Goal: Transaction & Acquisition: Purchase product/service

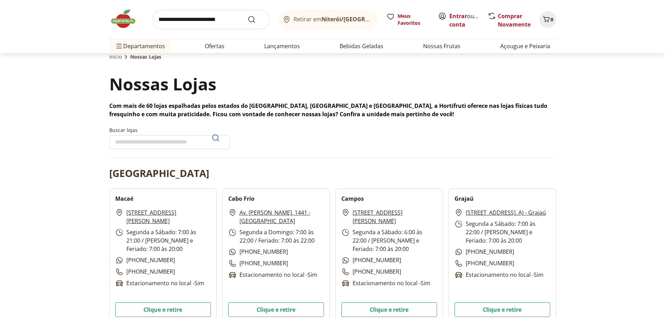
scroll to position [26, 0]
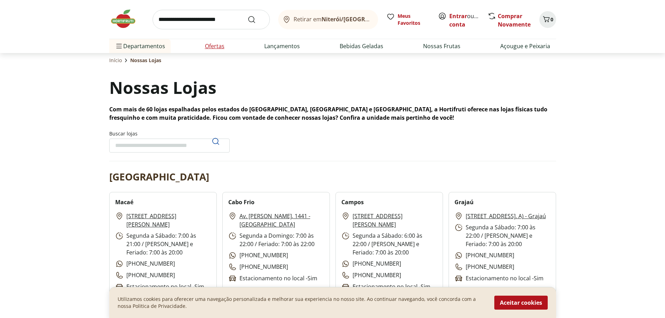
click at [217, 43] on link "Ofertas" at bounding box center [215, 46] width 20 height 8
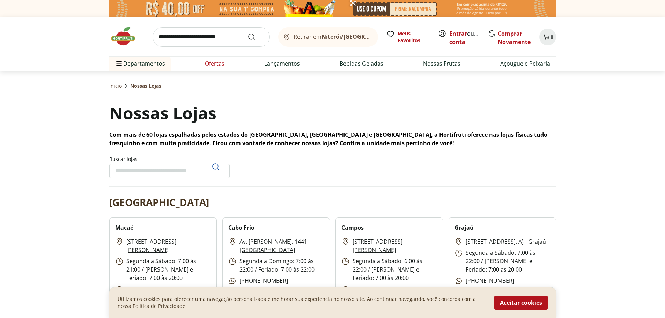
select select "**********"
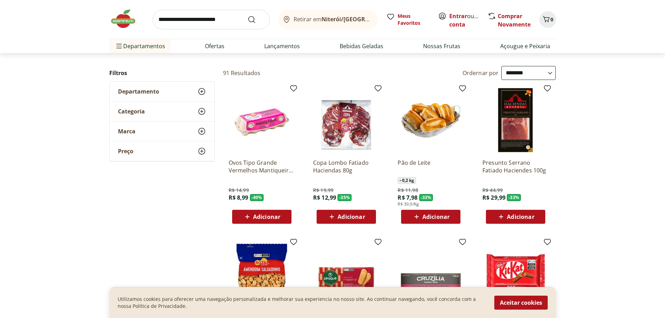
scroll to position [14, 0]
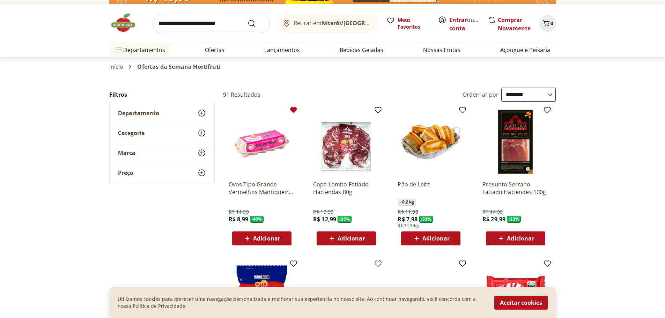
click at [291, 107] on icon at bounding box center [294, 110] width 8 height 8
click at [293, 110] on icon at bounding box center [293, 110] width 7 height 6
click at [295, 108] on icon at bounding box center [293, 110] width 7 height 6
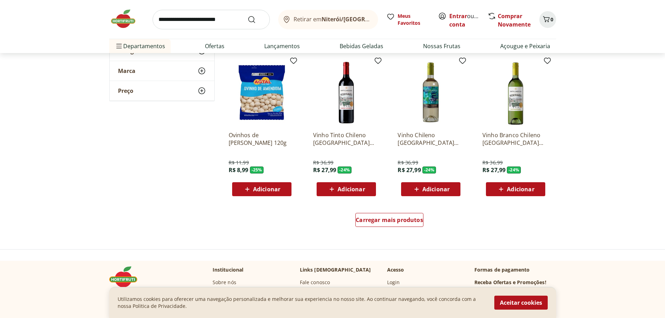
scroll to position [372, 0]
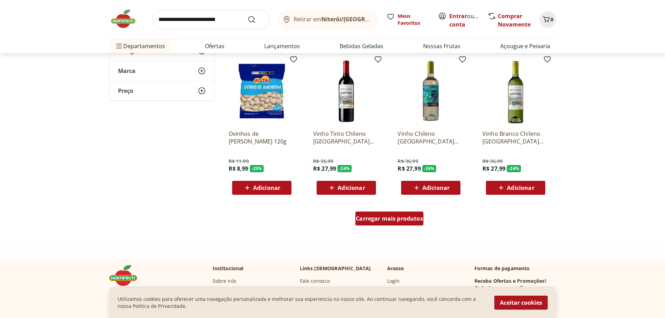
click at [379, 219] on span "Carregar mais produtos" at bounding box center [389, 219] width 67 height 6
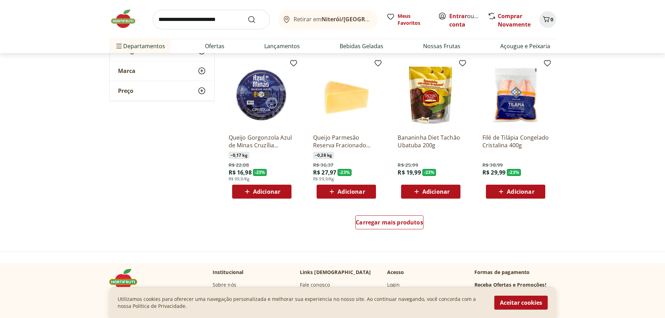
scroll to position [833, 0]
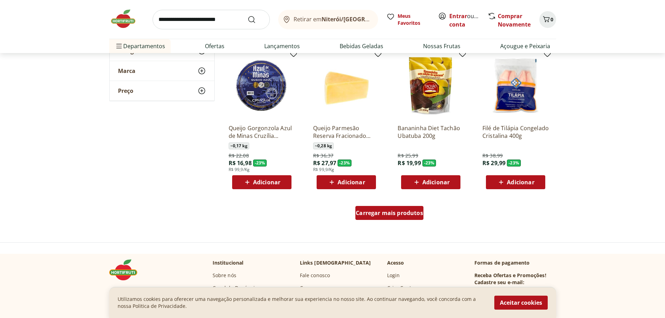
click at [389, 212] on span "Carregar mais produtos" at bounding box center [389, 213] width 67 height 6
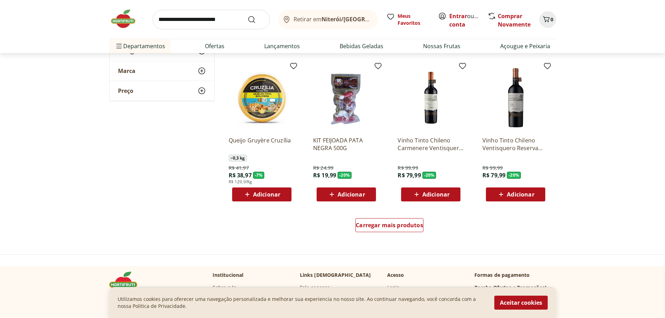
scroll to position [1303, 0]
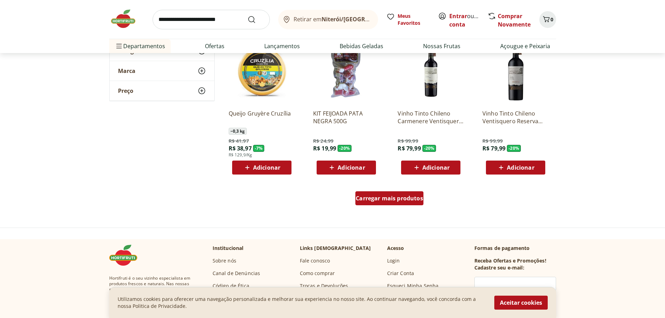
click at [407, 201] on span "Carregar mais produtos" at bounding box center [389, 199] width 67 height 6
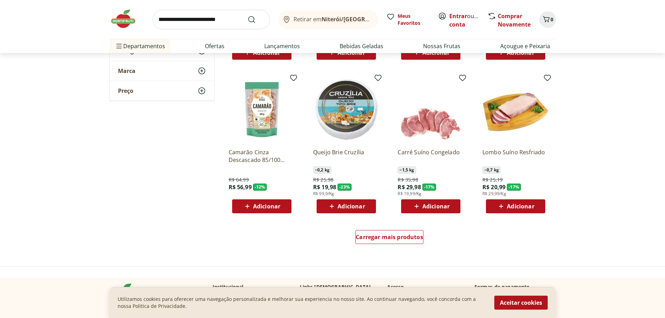
scroll to position [1729, 0]
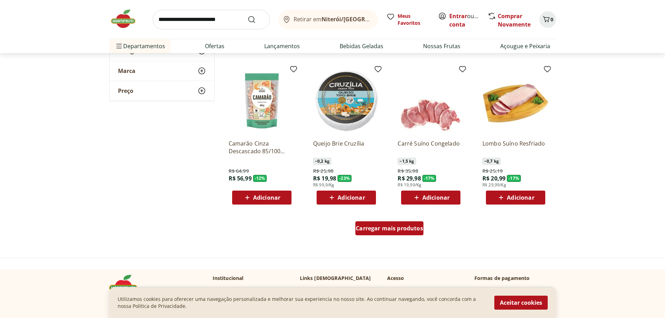
click at [398, 230] on span "Carregar mais produtos" at bounding box center [389, 229] width 67 height 6
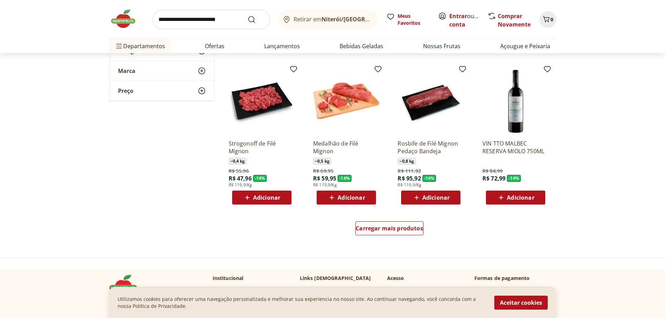
scroll to position [2188, 0]
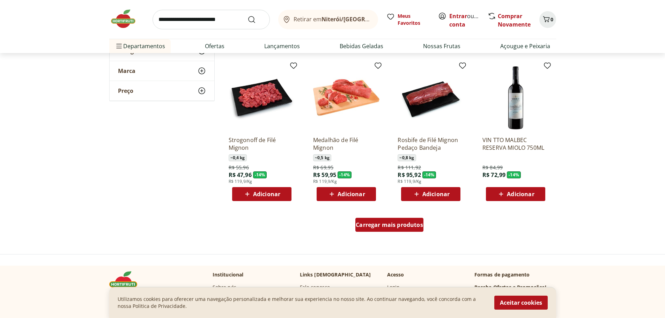
click at [373, 226] on span "Carregar mais produtos" at bounding box center [389, 225] width 67 height 6
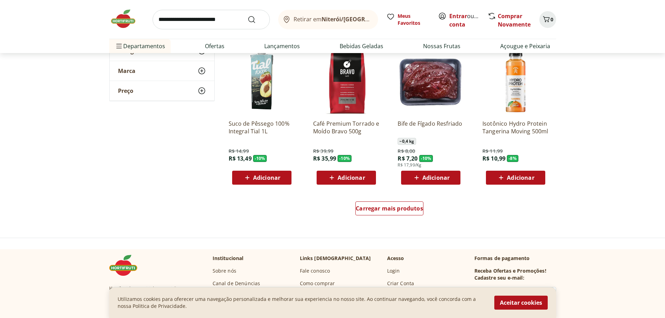
scroll to position [2663, 0]
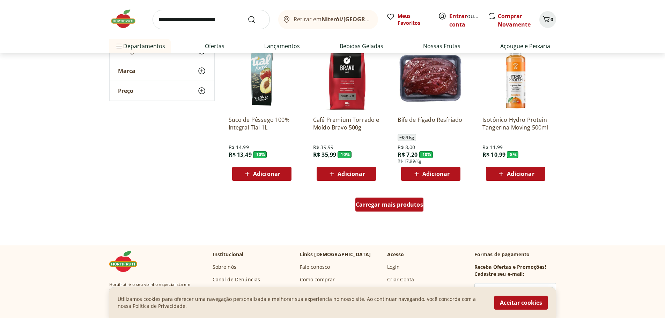
click at [405, 204] on span "Carregar mais produtos" at bounding box center [389, 205] width 67 height 6
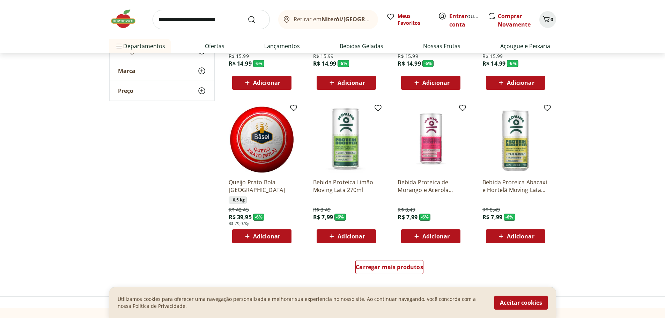
scroll to position [3092, 0]
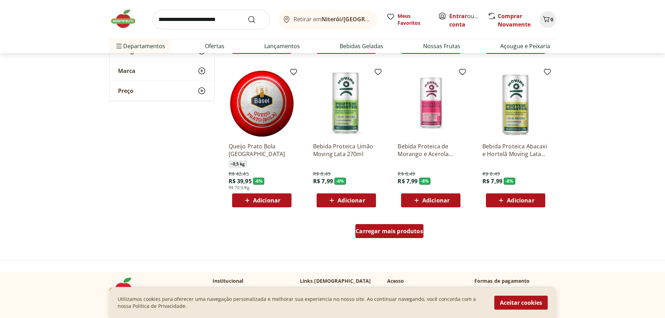
click at [413, 233] on span "Carregar mais produtos" at bounding box center [389, 231] width 67 height 6
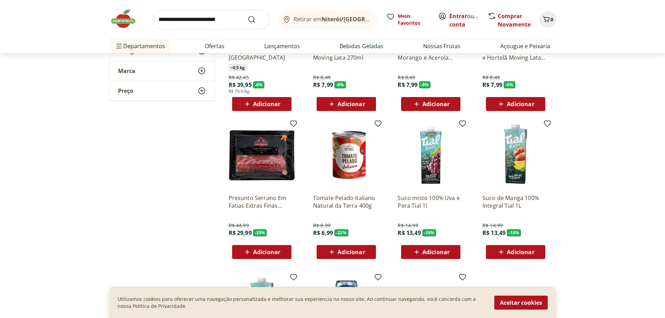
scroll to position [3199, 0]
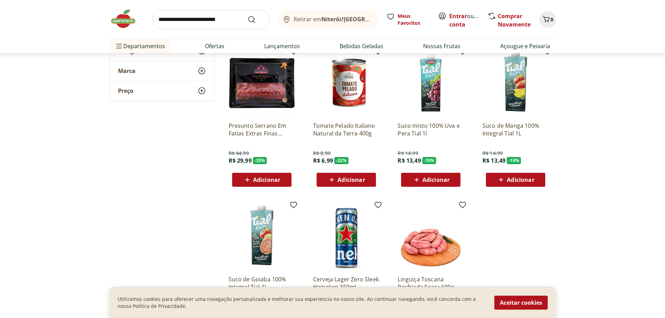
scroll to position [3275, 0]
